Goal: Browse casually

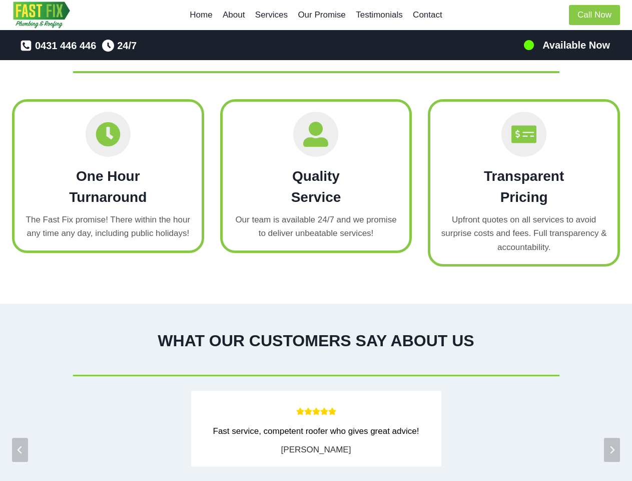
scroll to position [1490, 0]
click at [316, 240] on span "Quality Service Our team is available 24/7 and we promise to deliver unbeatable…" at bounding box center [316, 176] width 192 height 154
click at [20, 446] on icon "Go to last slide" at bounding box center [20, 450] width 8 height 8
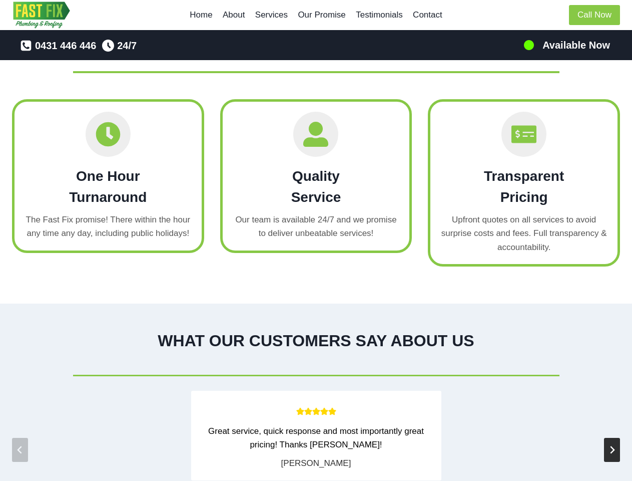
click at [612, 446] on icon "Next slide" at bounding box center [612, 450] width 8 height 8
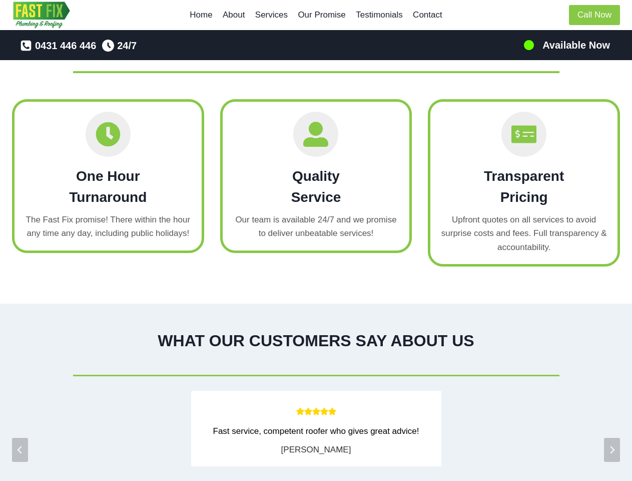
click at [316, 435] on div "Fast service, competent roofer who gives great advice!" at bounding box center [316, 431] width 230 height 14
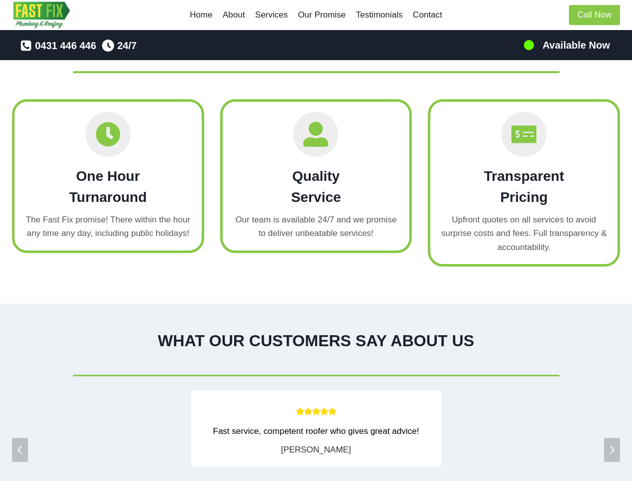
click at [472, 0] on html "Skip to content Home About Services Our Promise Testimonials Contact Call Now P…" at bounding box center [316, 185] width 632 height 3351
